Goal: Check status: Check status

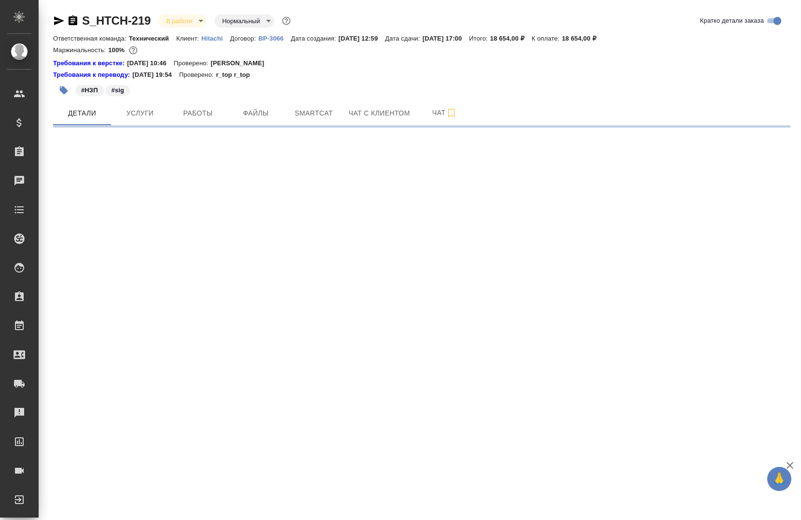
select select "RU"
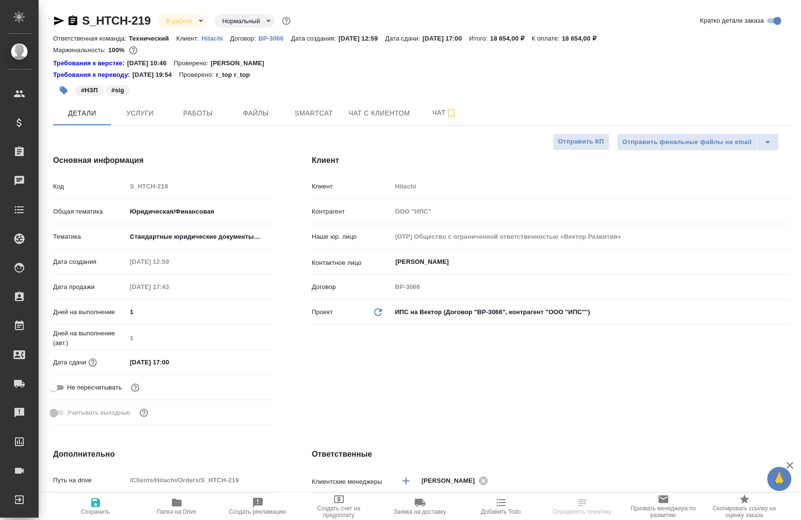
type input "[PERSON_NAME]"
type input "Павлова Антонина a.pavlova"
type textarea "x"
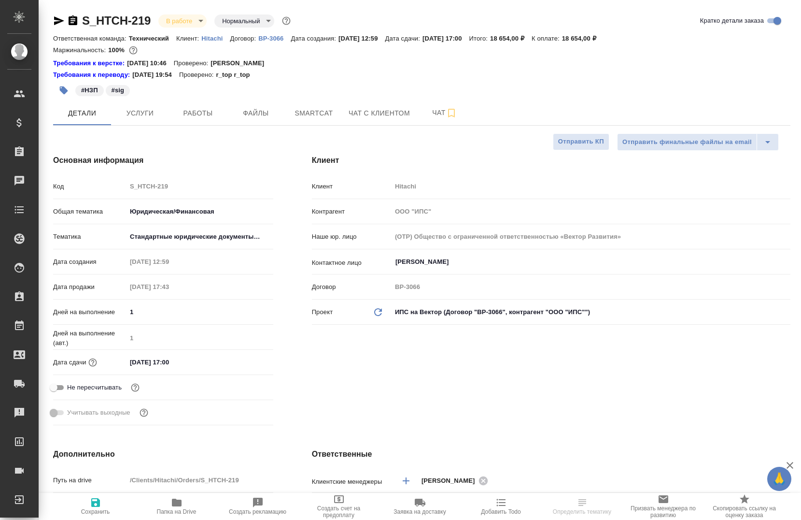
type textarea "x"
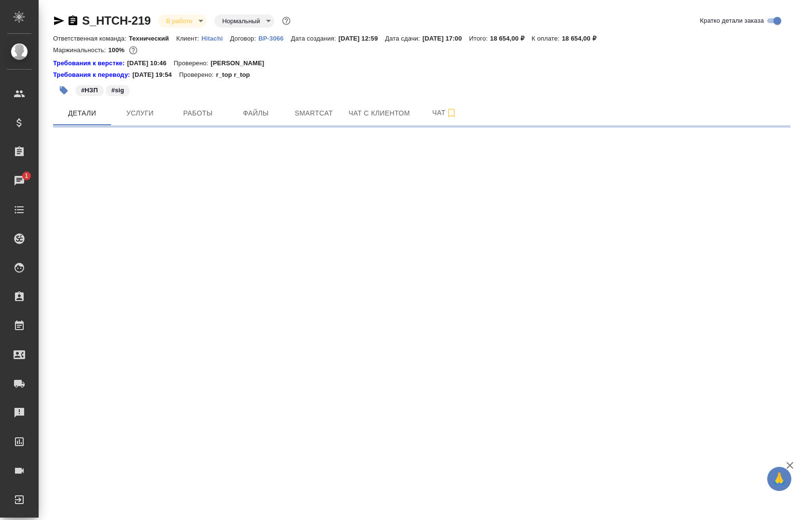
select select "RU"
